Goal: Task Accomplishment & Management: Manage account settings

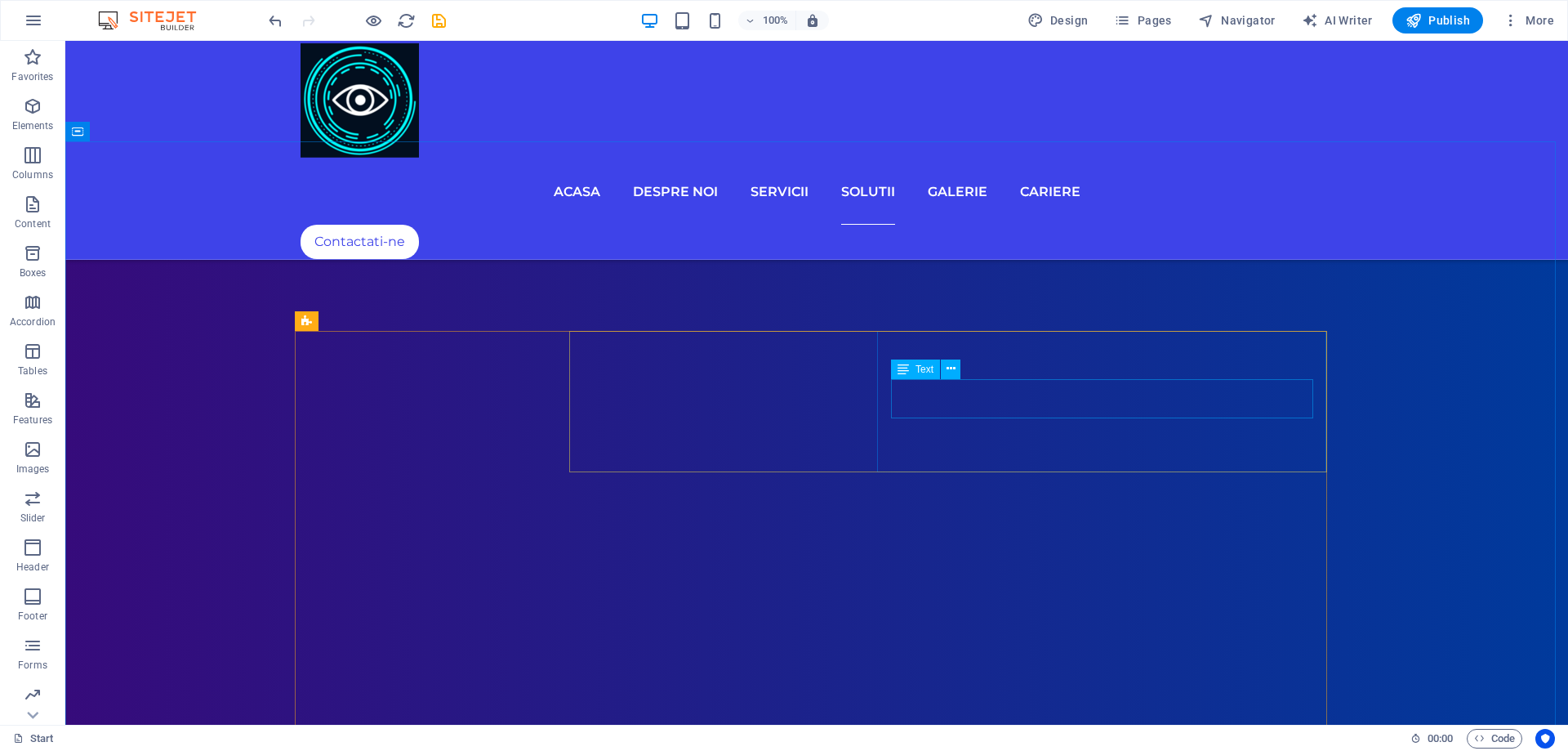
scroll to position [5545, 0]
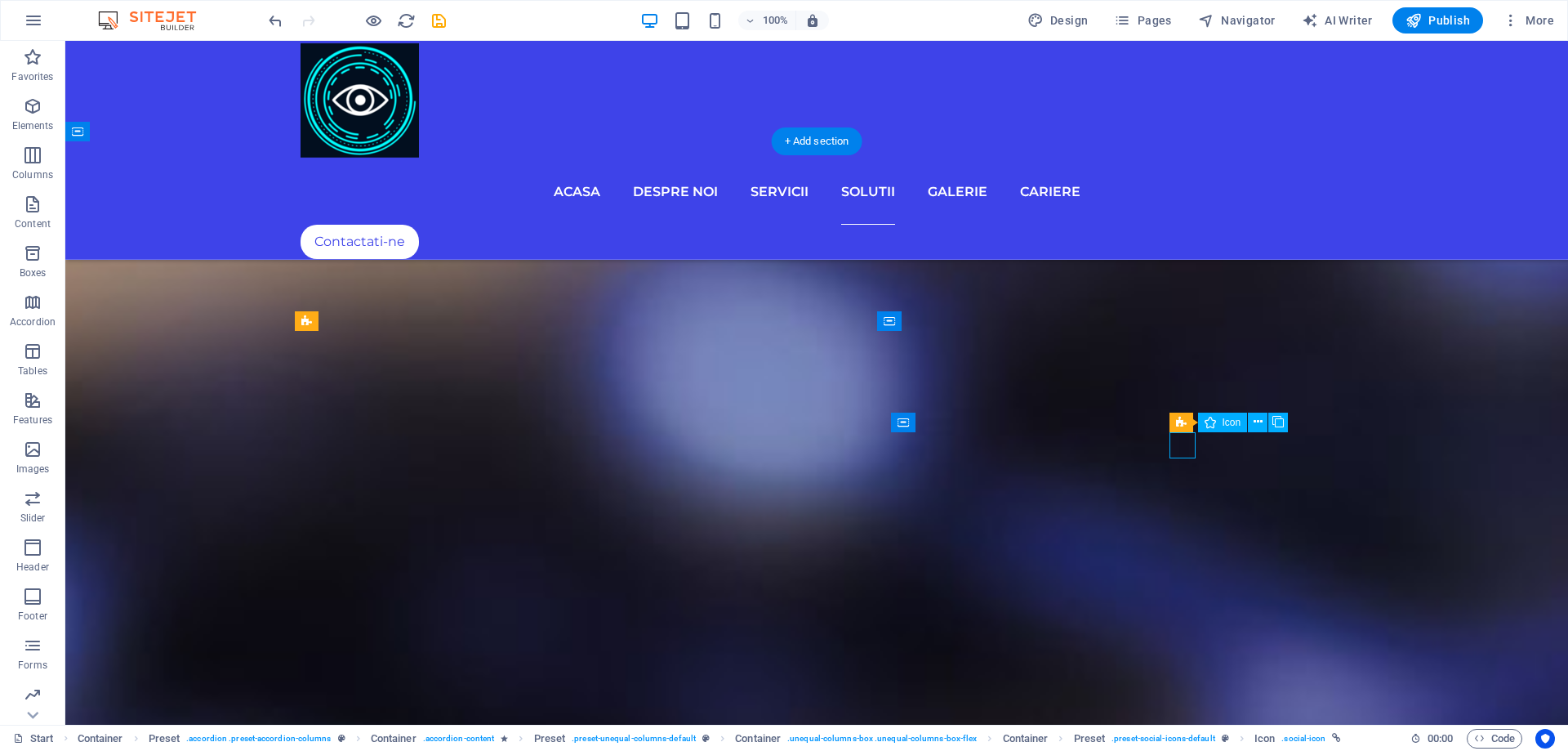
select select "xMidYMid"
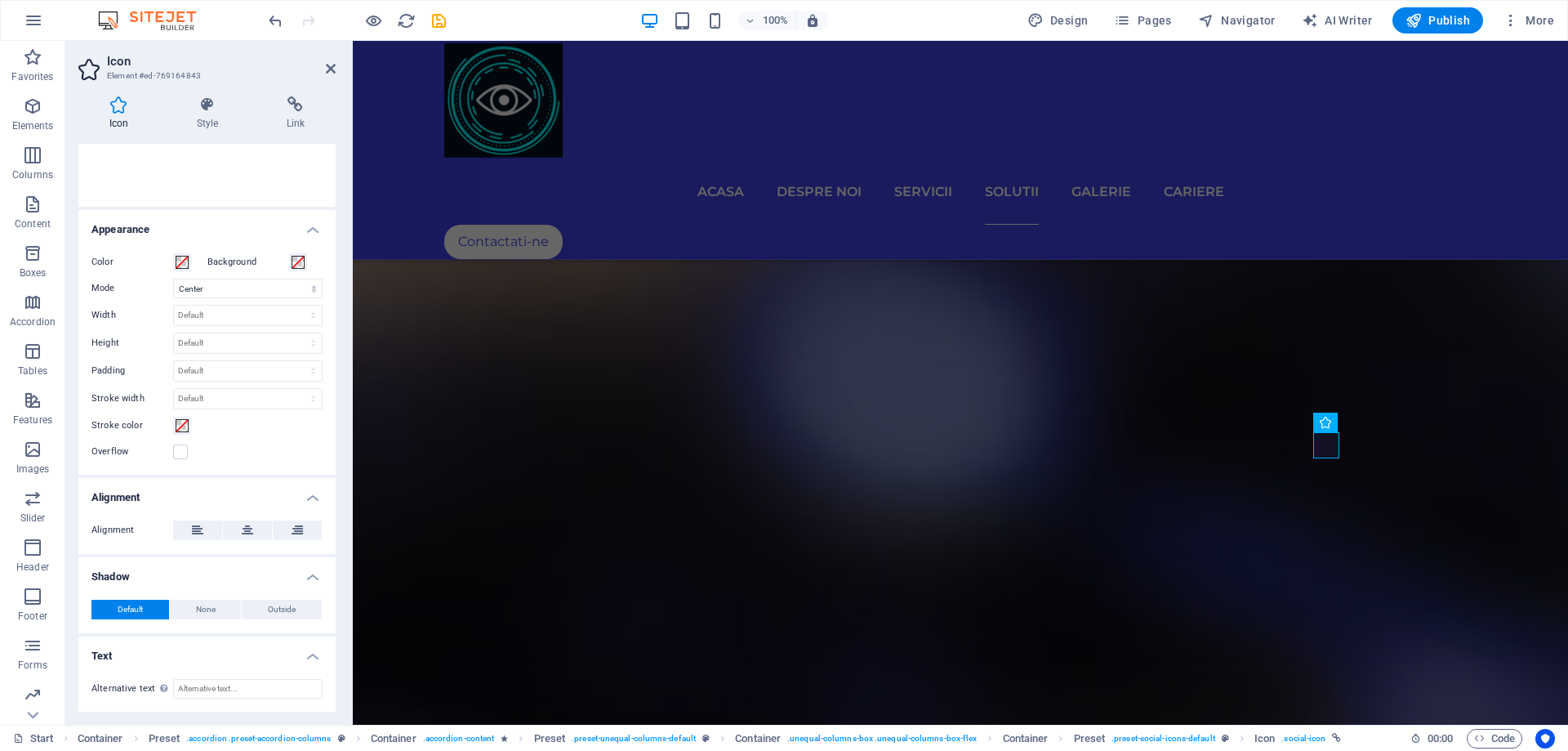
scroll to position [0, 0]
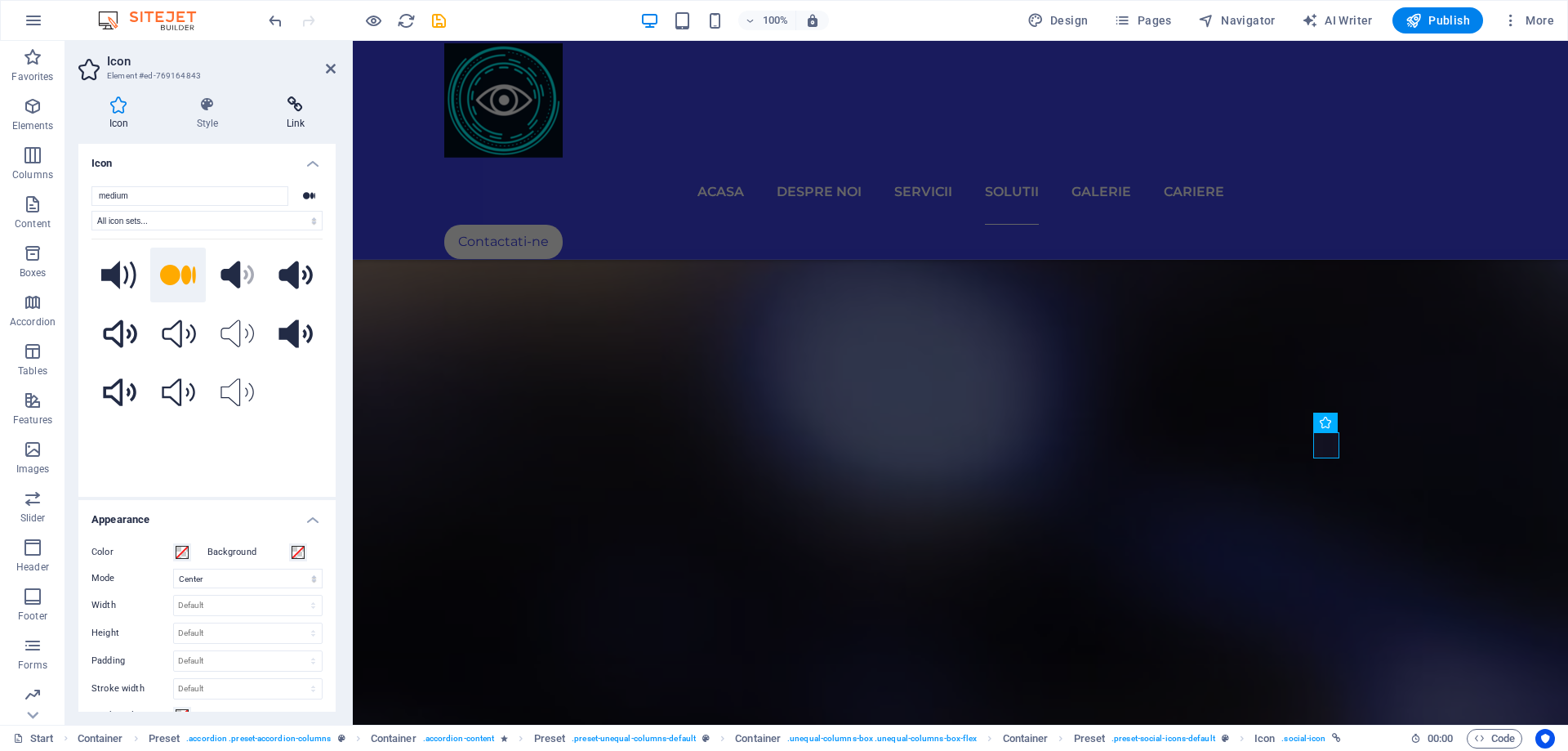
click at [295, 117] on h4 "Link" at bounding box center [295, 113] width 80 height 34
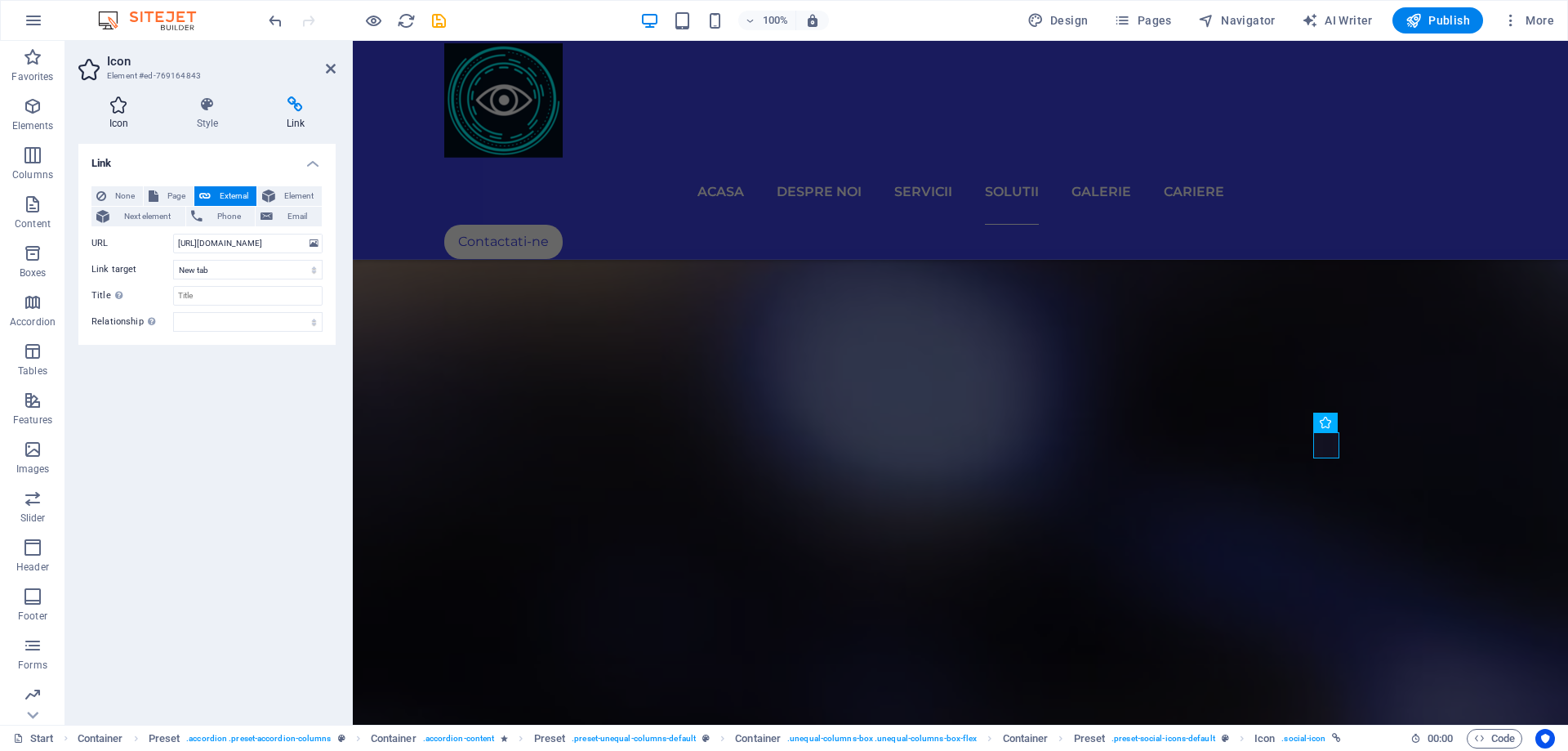
click at [122, 122] on h4 "Icon" at bounding box center [122, 113] width 88 height 34
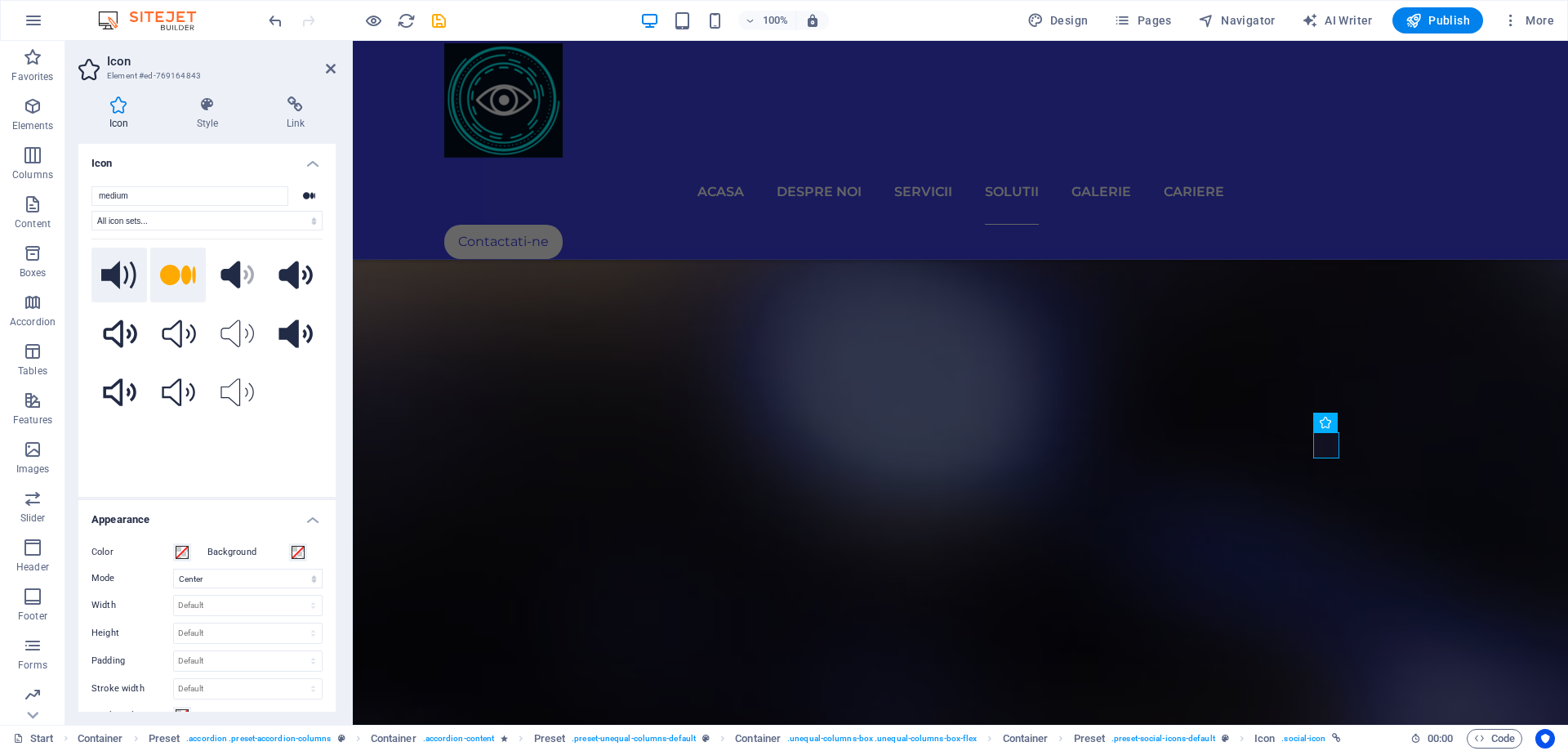
click at [123, 276] on icon at bounding box center [119, 275] width 36 height 29
click at [209, 113] on h4 "Style" at bounding box center [211, 113] width 90 height 34
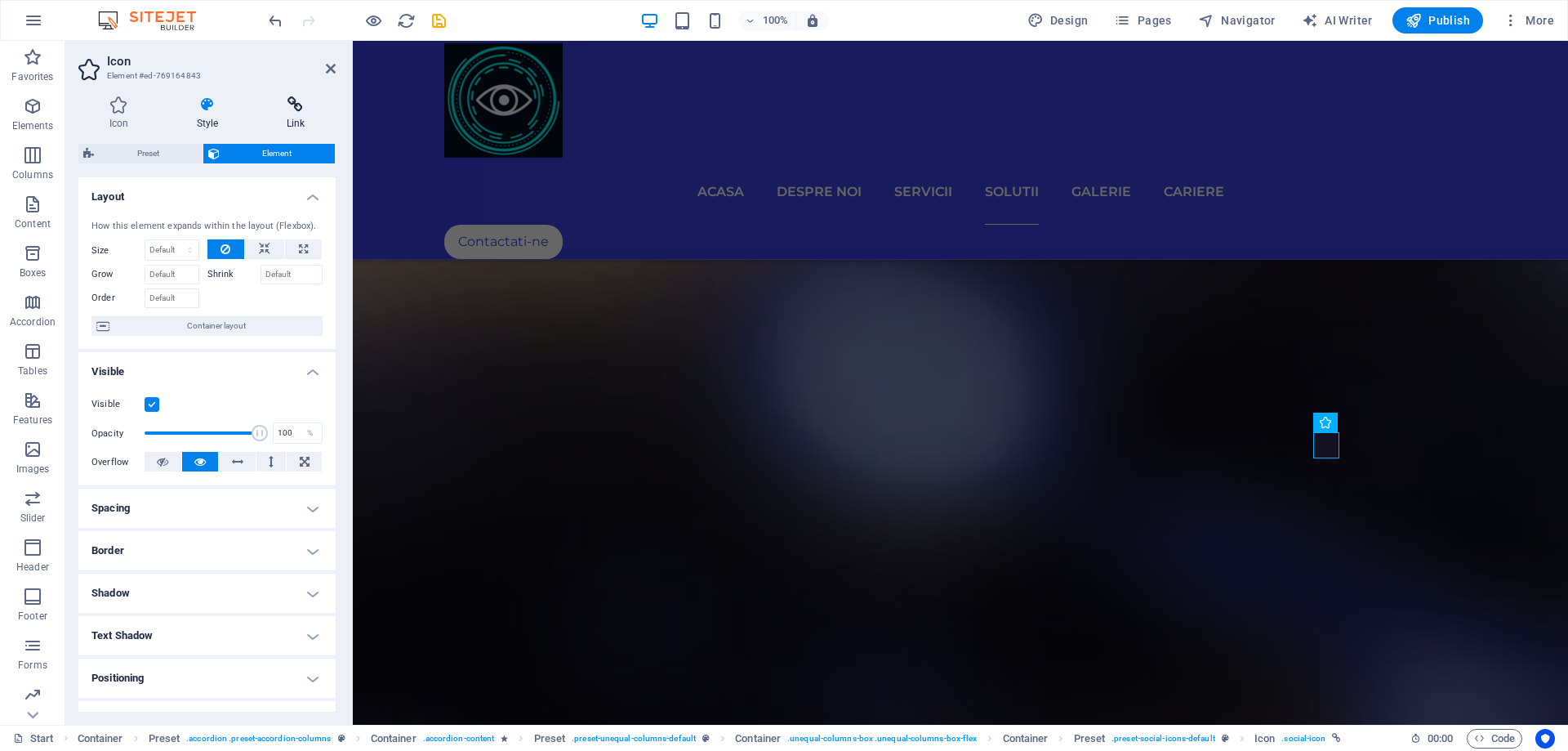
click at [296, 120] on h4 "Link" at bounding box center [295, 113] width 80 height 34
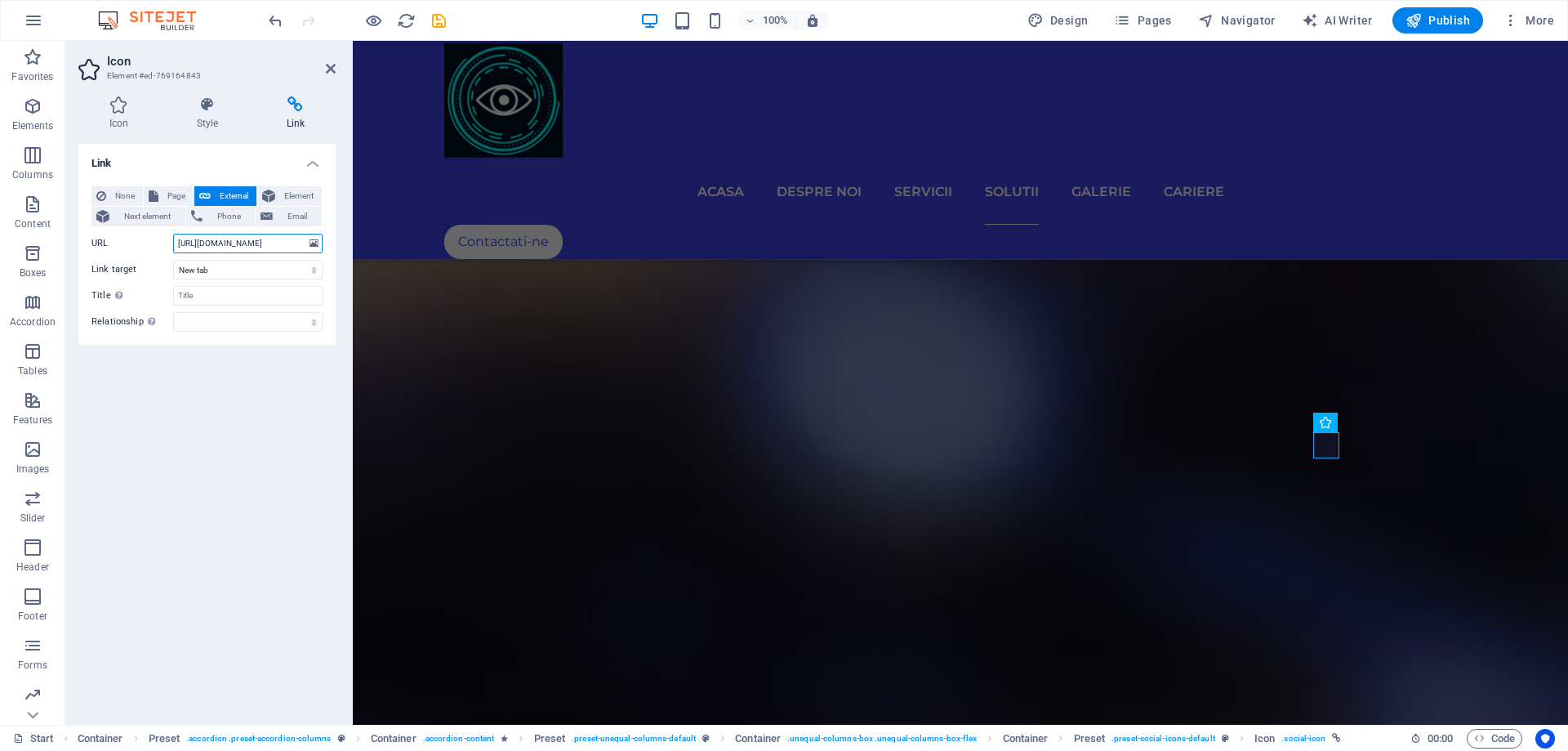
drag, startPoint x: 272, startPoint y: 239, endPoint x: 205, endPoint y: 239, distance: 67.0
click at [205, 239] on input "[URL][DOMAIN_NAME]" at bounding box center [248, 244] width 149 height 20
click at [195, 244] on input "[URL][DOMAIN_NAME]" at bounding box center [248, 244] width 149 height 20
type input "[URL][DOMAIN_NAME]"
click at [243, 448] on div "Link None Page External Element Next element Phone Email Page Start Portfolio J…" at bounding box center [207, 427] width 257 height 568
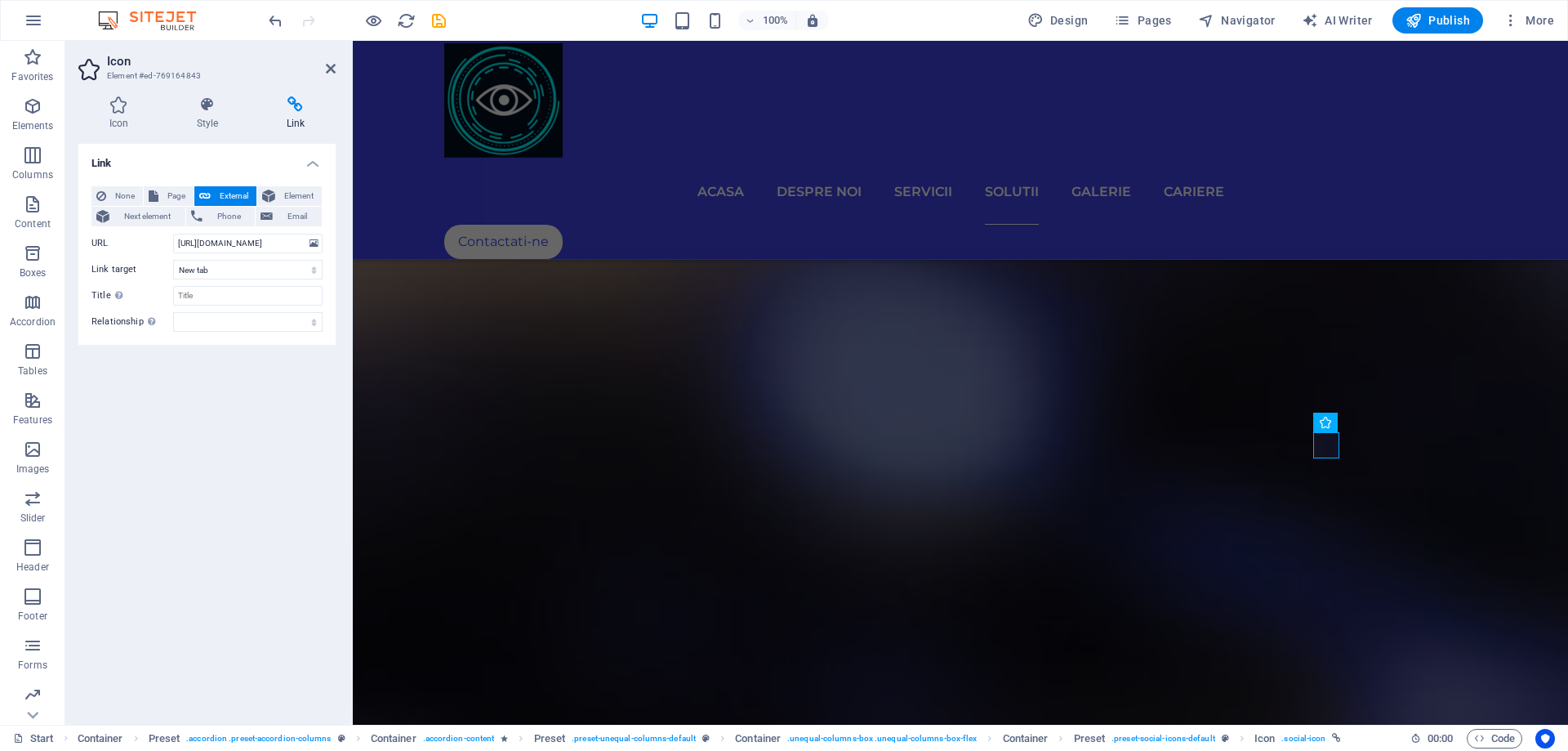
click at [237, 405] on div "Link None Page External Element Next element Phone Email Page Start Portfolio J…" at bounding box center [207, 427] width 257 height 568
click at [232, 375] on div "Link None Page External Element Next element Phone Email Page Start Portfolio J…" at bounding box center [207, 427] width 257 height 568
click at [434, 18] on icon "save" at bounding box center [439, 20] width 19 height 19
checkbox input "false"
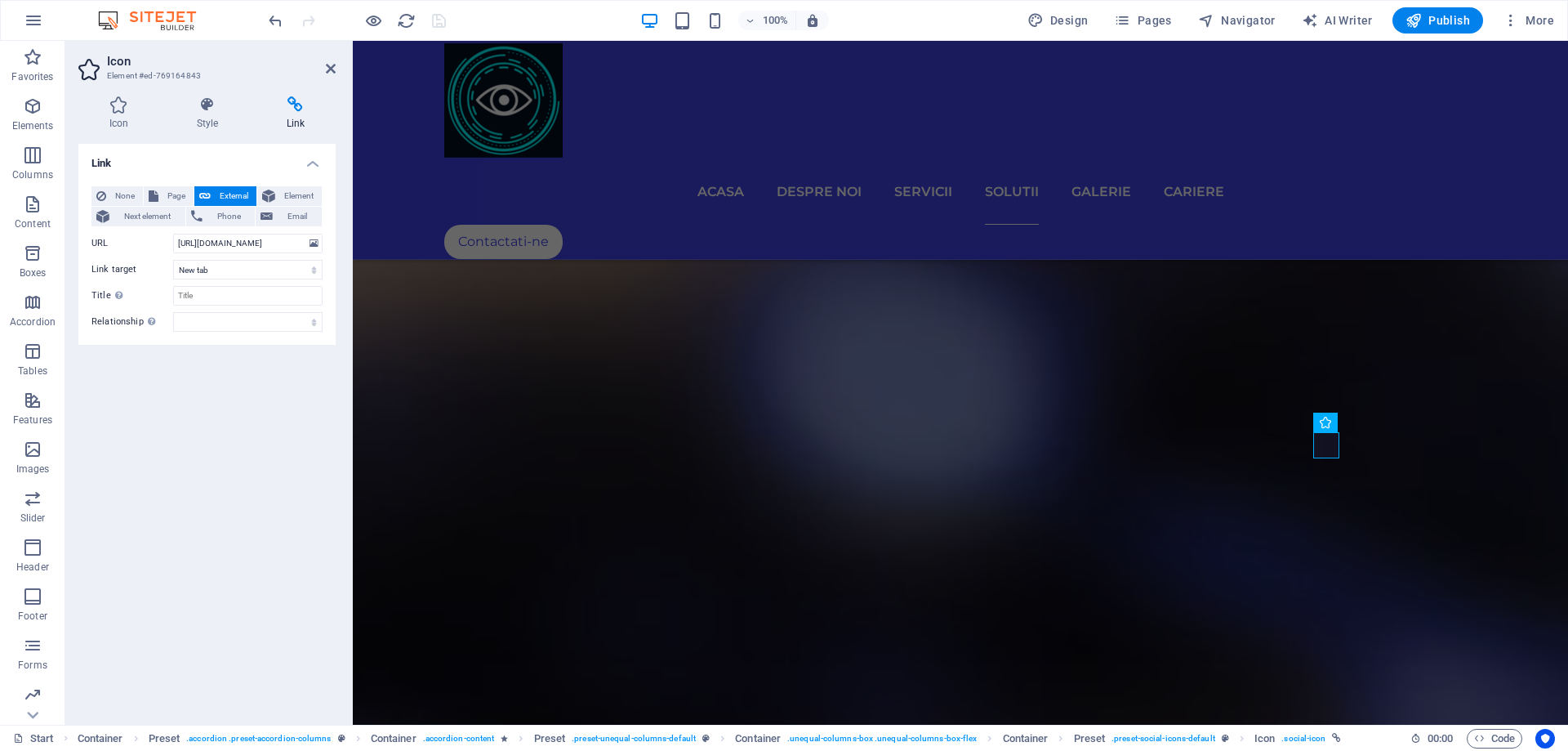
click at [329, 430] on div "Link None Page External Element Next element Phone Email Page Start Portfolio J…" at bounding box center [207, 427] width 257 height 568
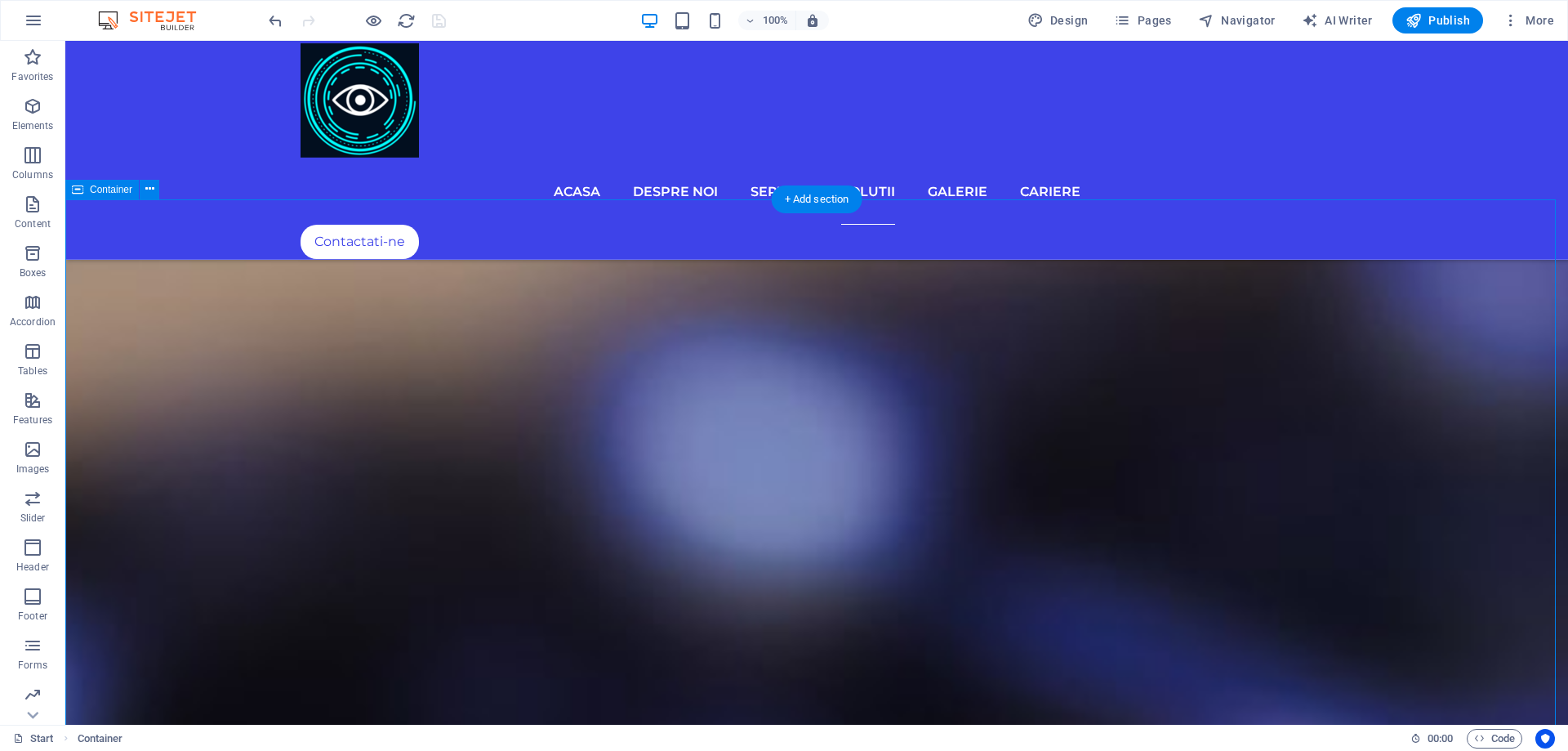
scroll to position [5382, 0]
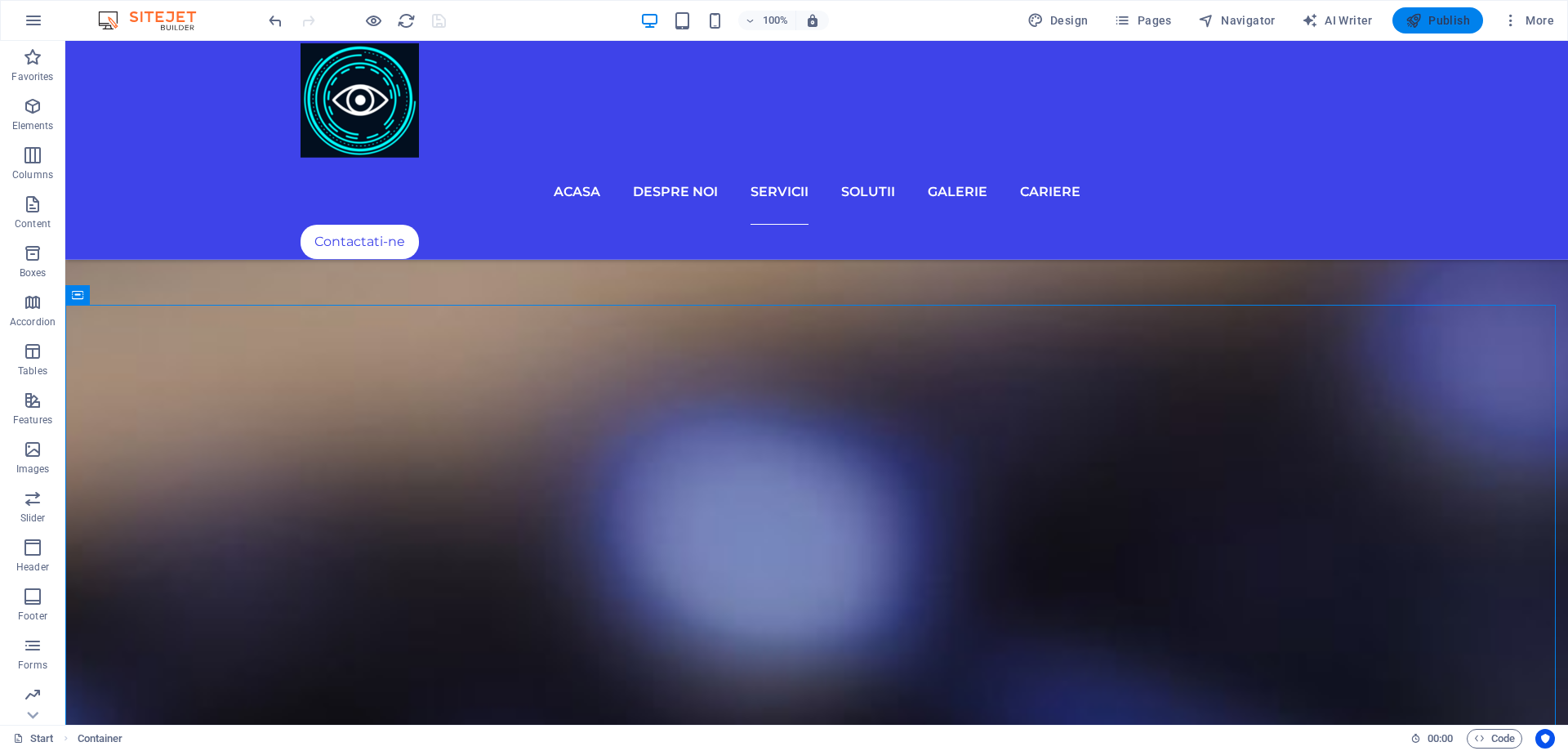
click at [1435, 18] on span "Publish" at bounding box center [1437, 20] width 64 height 17
